Goal: Task Accomplishment & Management: Complete application form

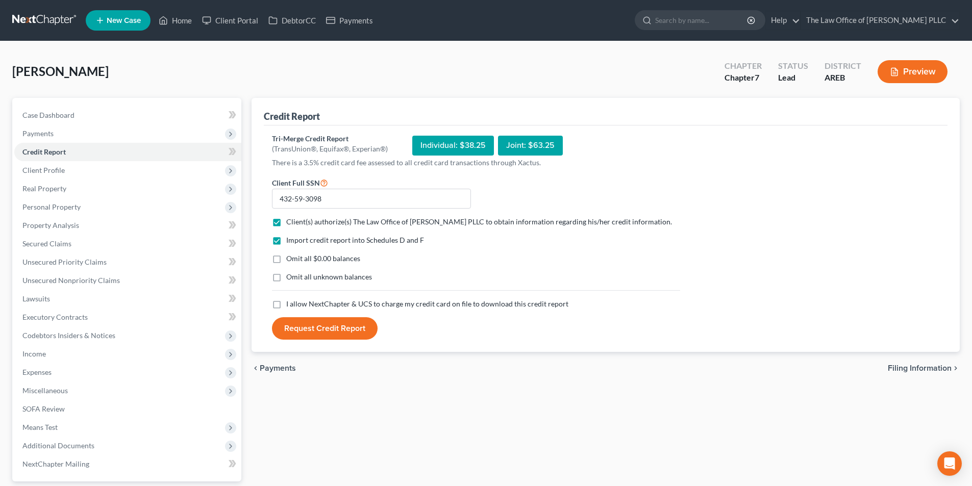
click at [286, 309] on label "I allow NextChapter & UCS to charge my credit card on file to download this cre…" at bounding box center [427, 304] width 282 height 10
click at [290, 306] on input "I allow NextChapter & UCS to charge my credit card on file to download this cre…" at bounding box center [293, 302] width 7 height 7
checkbox input "true"
click at [300, 327] on button "Request Credit Report" at bounding box center [325, 328] width 106 height 22
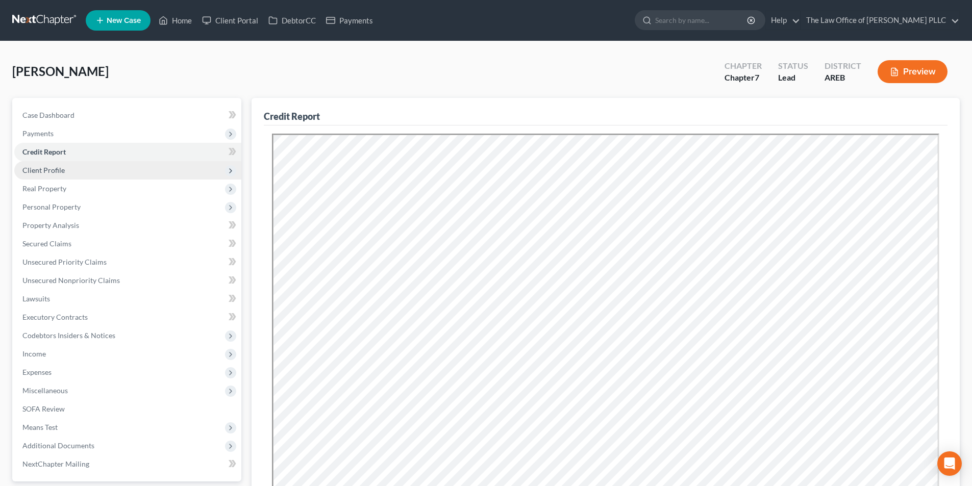
click at [52, 172] on span "Client Profile" at bounding box center [43, 170] width 42 height 9
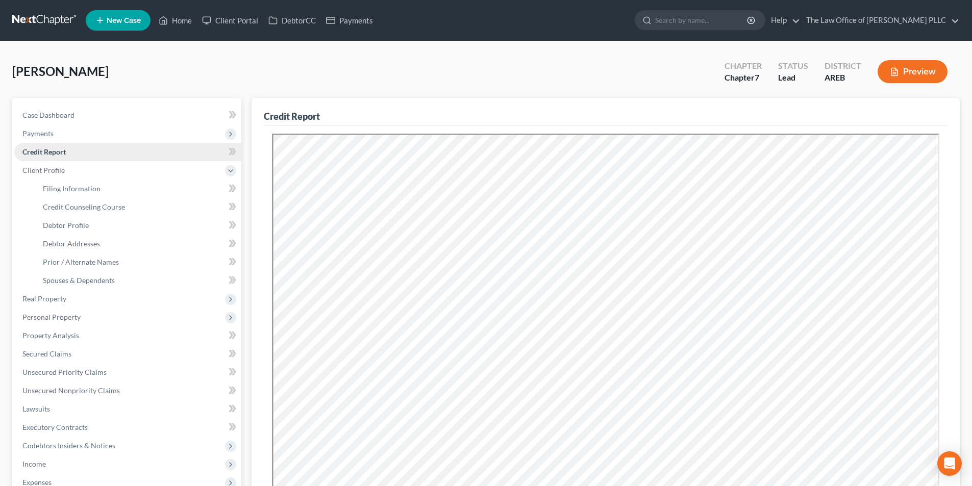
click at [60, 154] on span "Credit Report" at bounding box center [43, 151] width 43 height 9
click at [464, 71] on div "Amos, Natasha Upgraded Chapter Chapter 7 Status Lead District AREB Preview" at bounding box center [486, 76] width 948 height 44
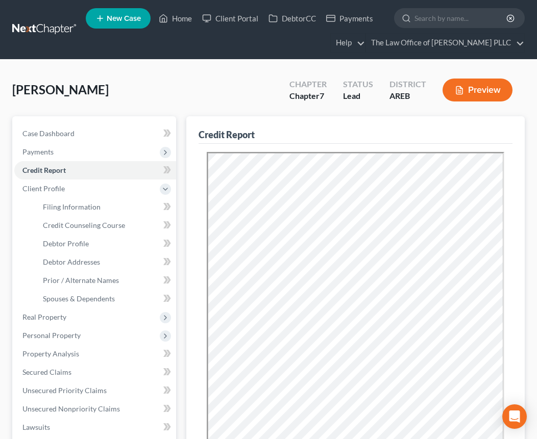
drag, startPoint x: 360, startPoint y: 137, endPoint x: 350, endPoint y: 135, distance: 10.4
click at [360, 137] on div "Credit Report" at bounding box center [355, 130] width 314 height 28
click at [40, 133] on span "Case Dashboard" at bounding box center [48, 133] width 52 height 9
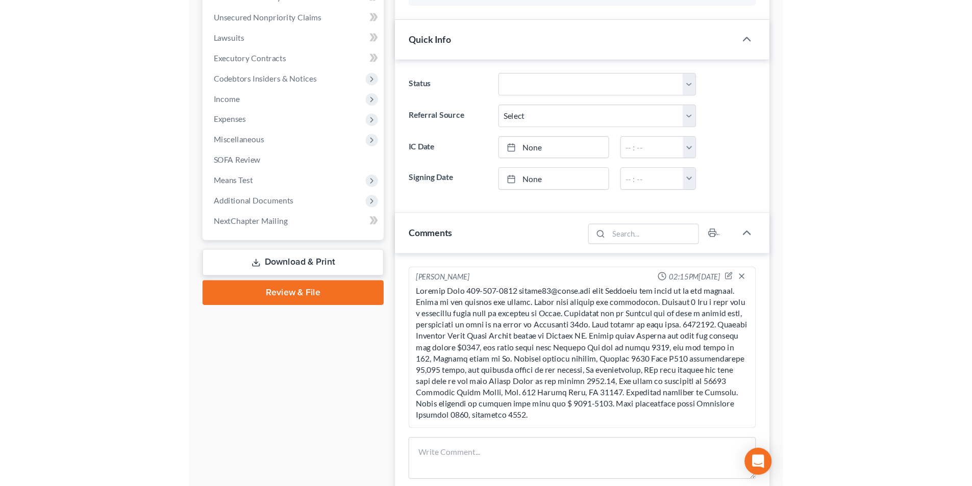
scroll to position [306, 0]
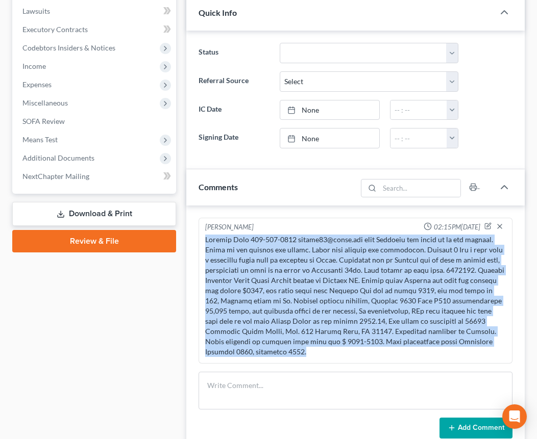
drag, startPoint x: 206, startPoint y: 239, endPoint x: 308, endPoint y: 352, distance: 152.1
click at [308, 352] on div at bounding box center [355, 296] width 301 height 122
copy div "Natasha Amos 501-800-7152 nsamos86@gmail.com from Stuttart and found us on our …"
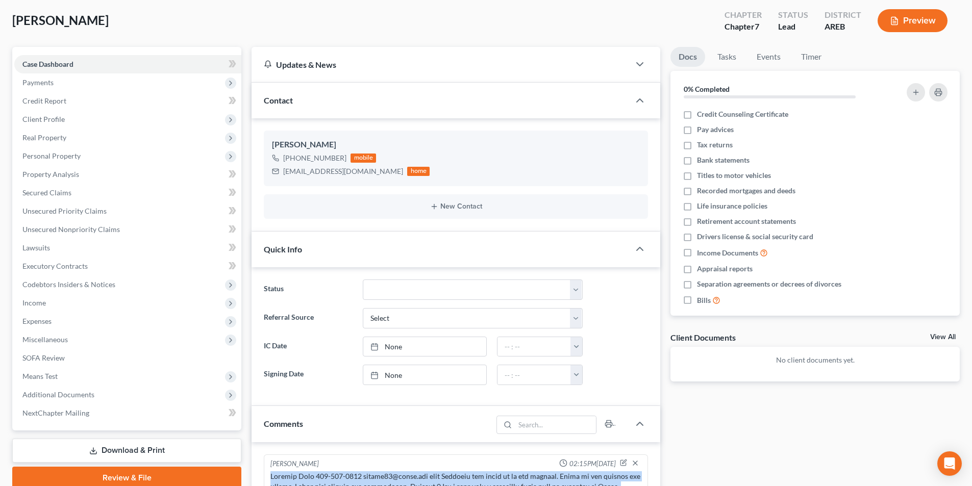
scroll to position [0, 0]
